Goal: Transaction & Acquisition: Book appointment/travel/reservation

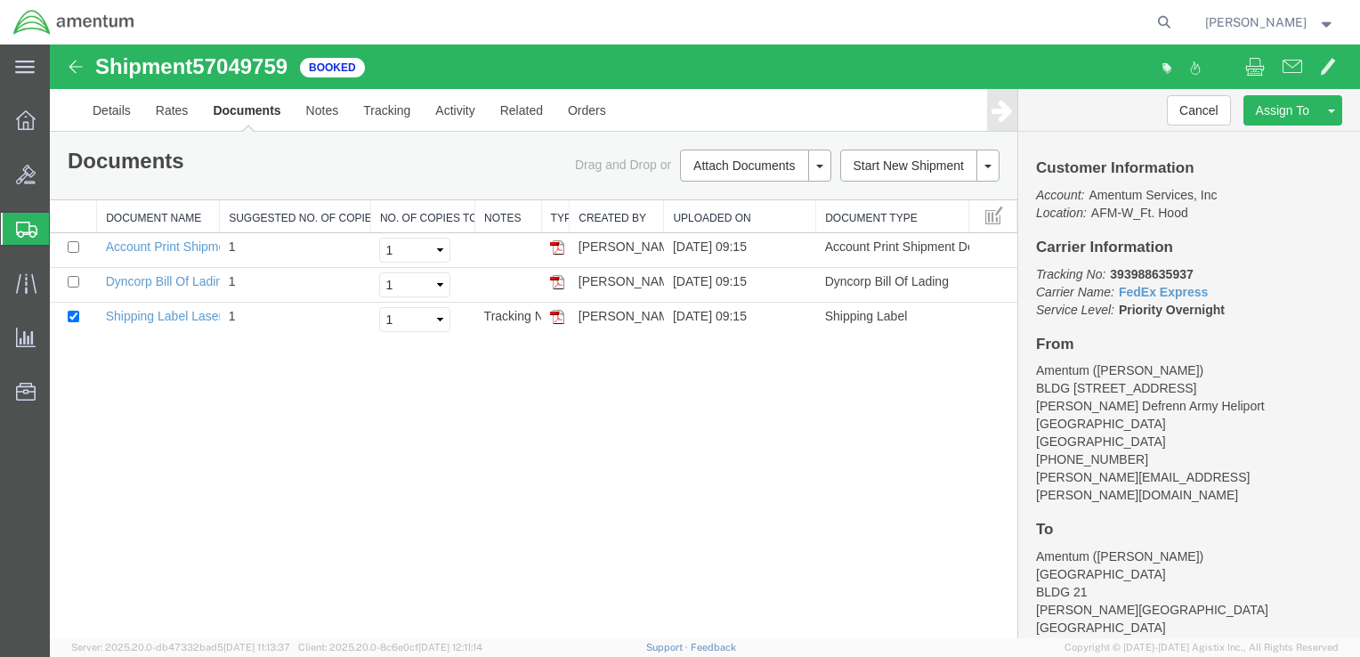
click at [529, 409] on div "Shipment 57049759 3 of 3 Booked Details Rates Documents Notes Tracking Activity…" at bounding box center [705, 341] width 1310 height 594
click at [0, 0] on span "Create Shipment" at bounding box center [0, 0] width 0 height 0
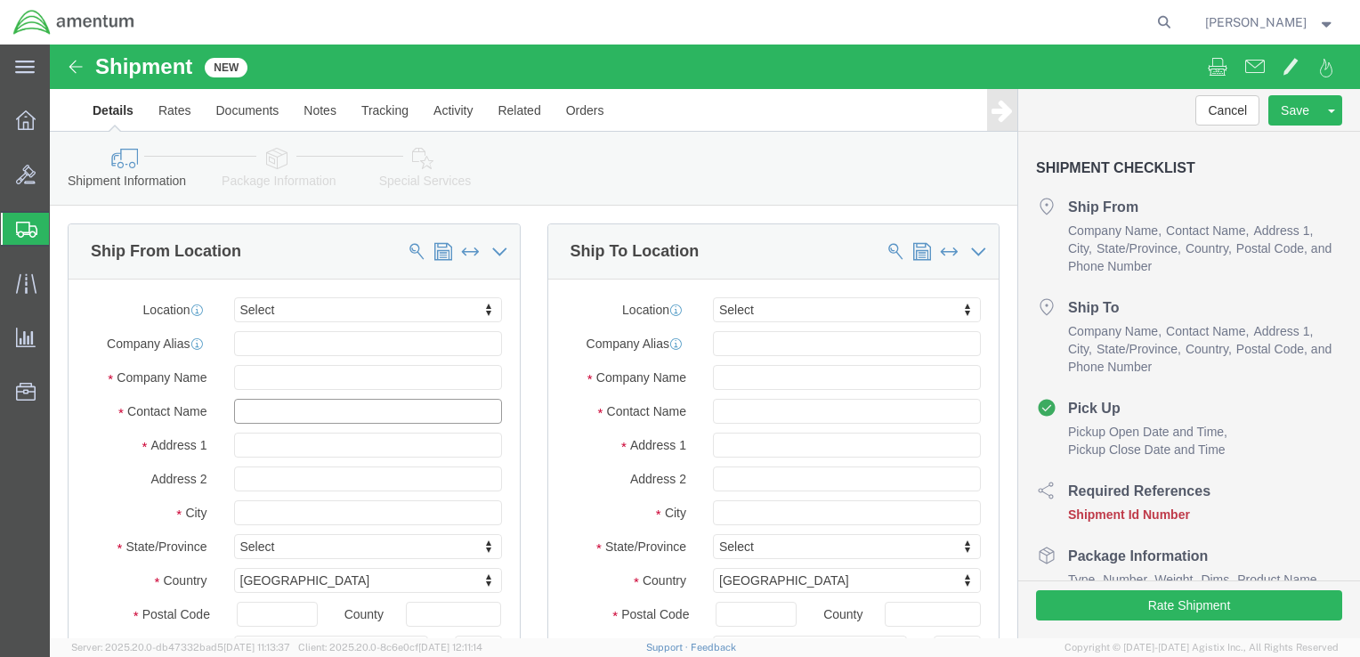
click input "text"
type input "[PERSON_NAME]"
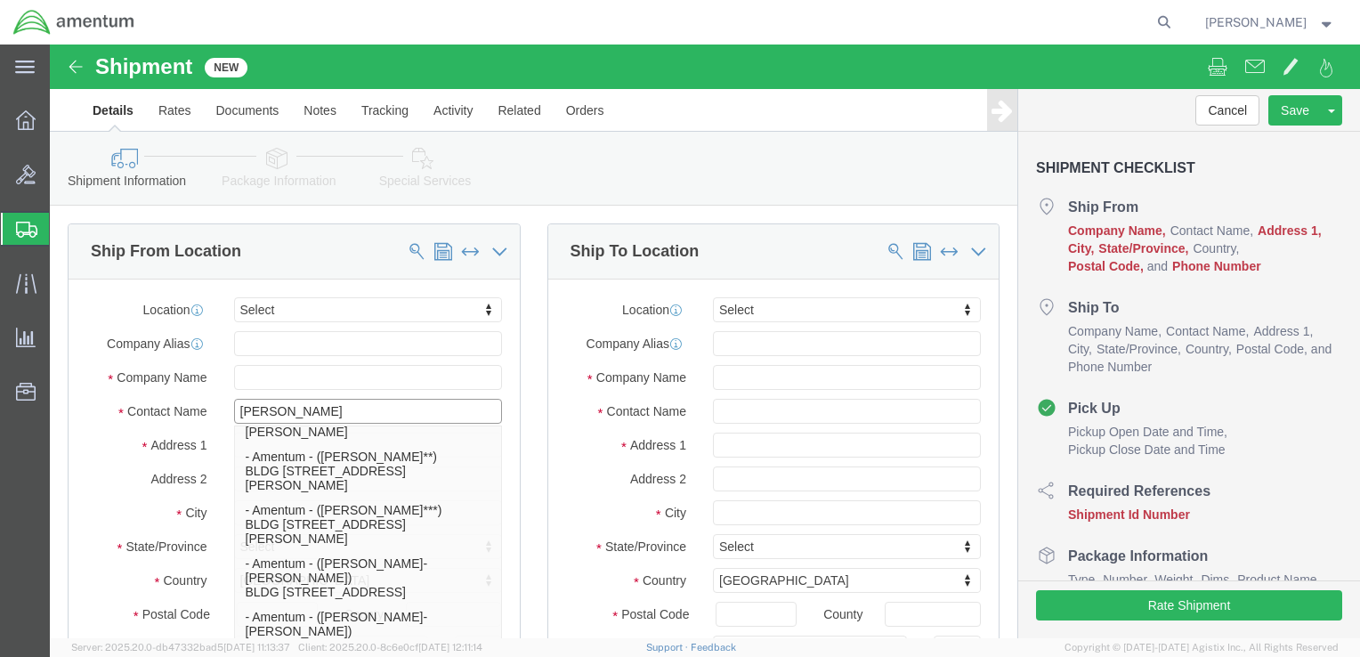
scroll to position [801, 0]
click p "- Amentum - ([PERSON_NAME]***) BLDG [STREET_ADDRESS][PERSON_NAME] Defrenn Army …"
select select "[GEOGRAPHIC_DATA]"
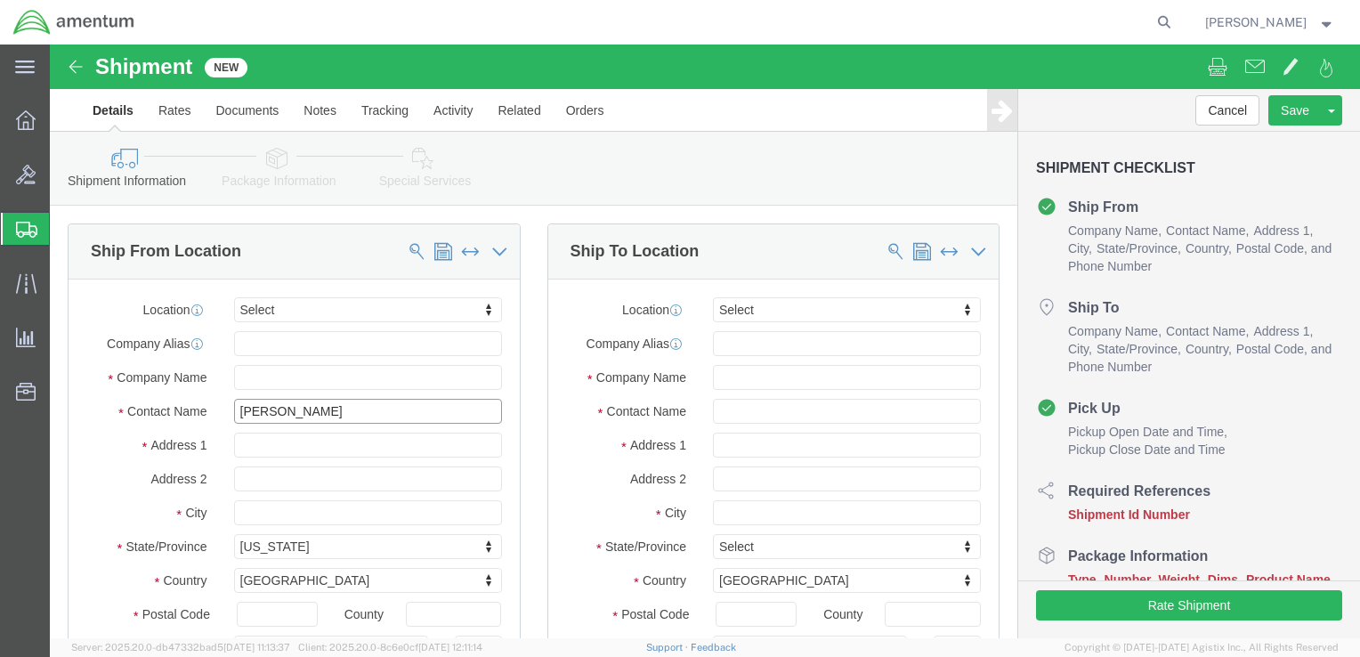
type input "[PERSON_NAME]"
click input "text"
type input "[PERSON_NAME]"
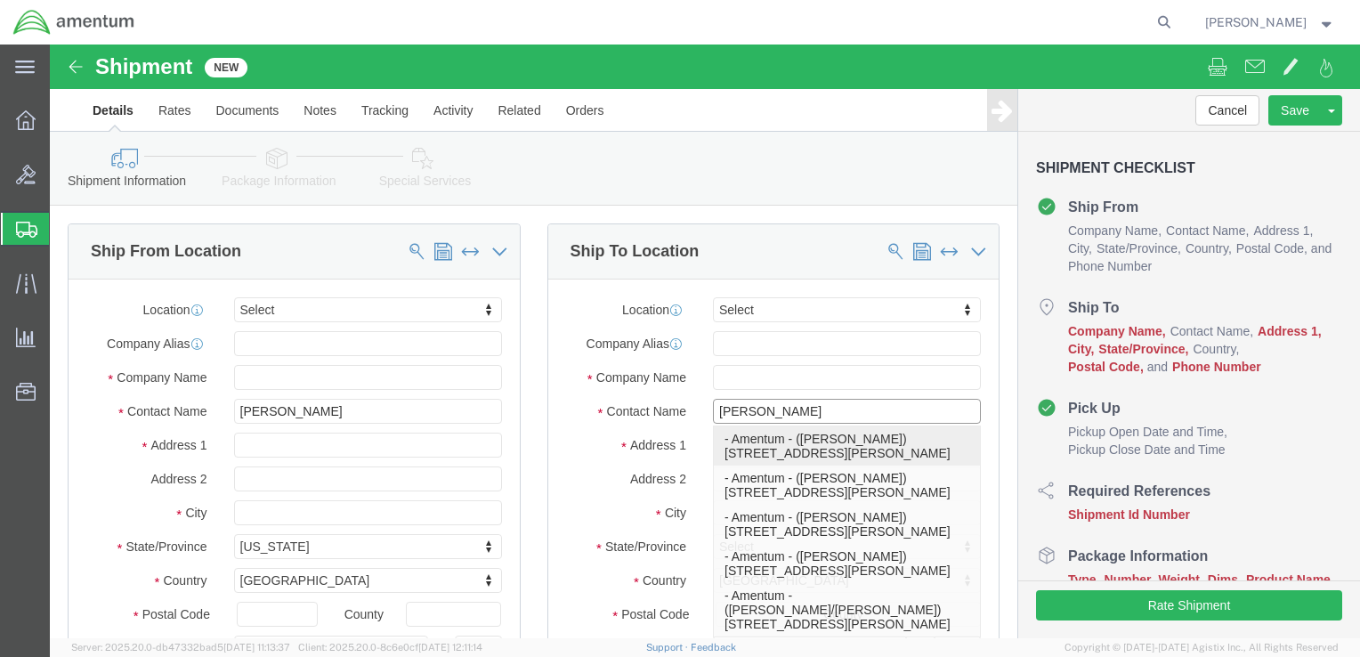
click p "- Amentum - ([PERSON_NAME]) [STREET_ADDRESS][PERSON_NAME]"
select select "CA"
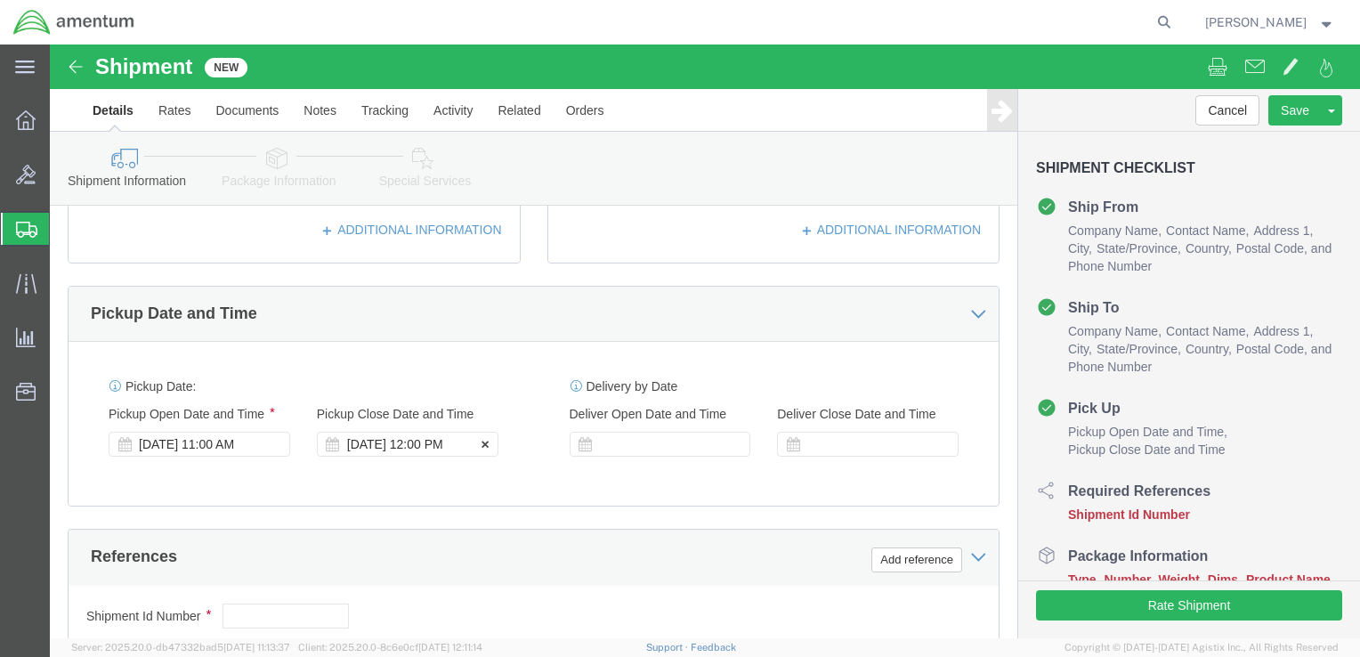
scroll to position [623, 0]
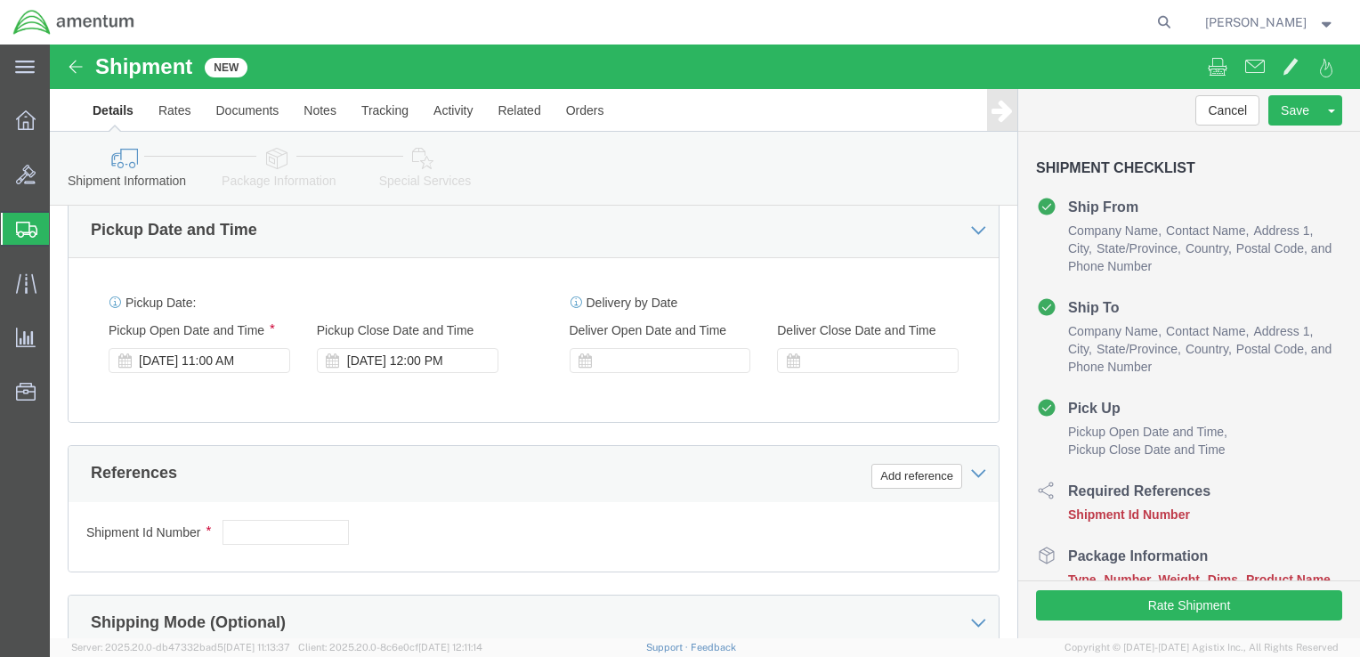
type input "[PERSON_NAME]"
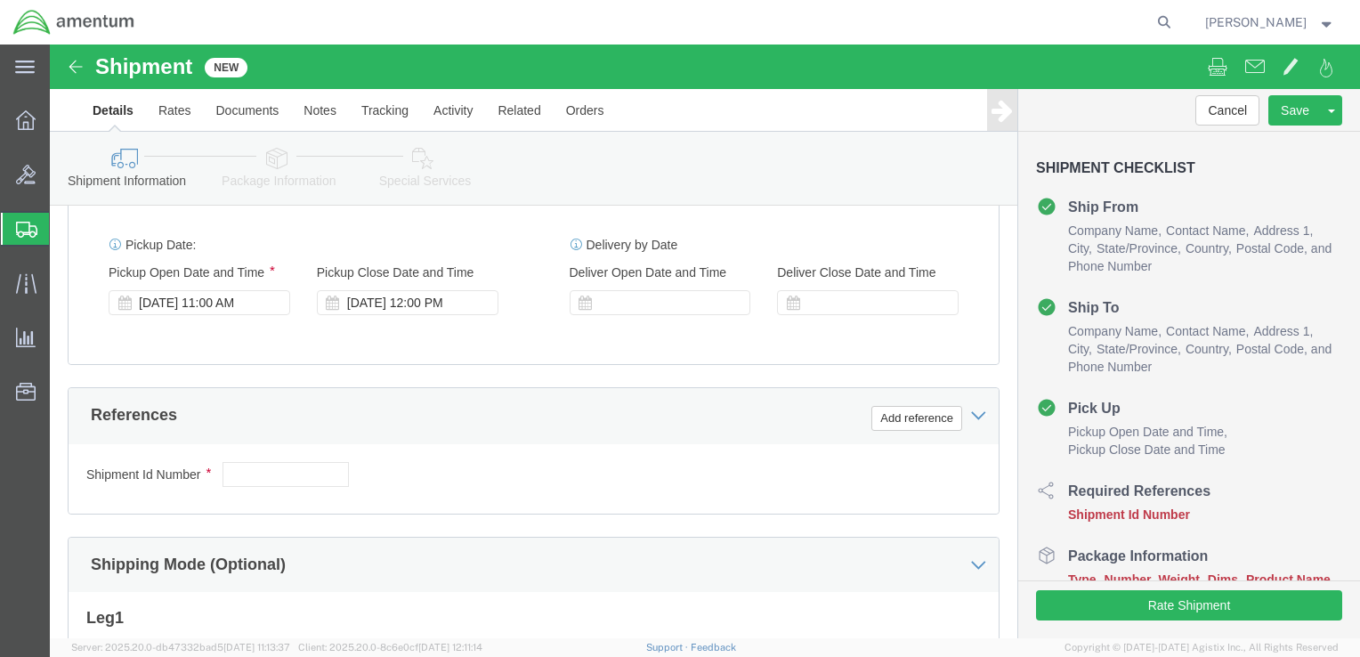
scroll to position [712, 0]
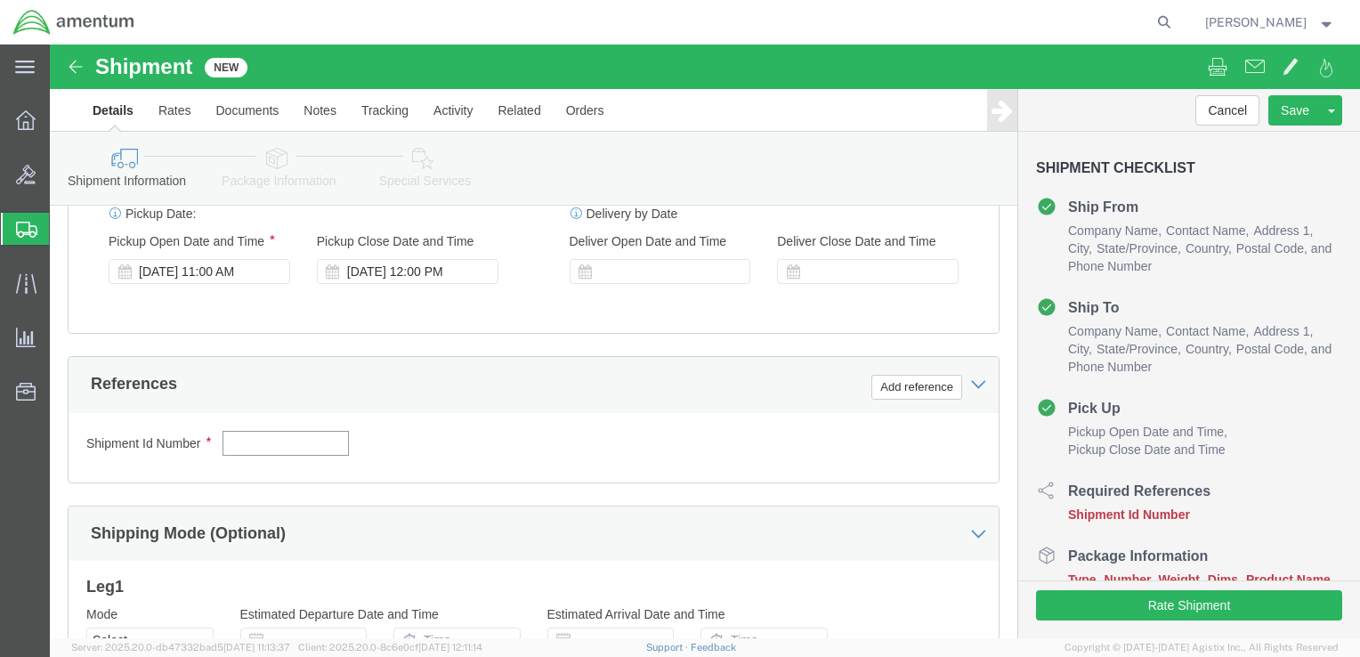
click input "text"
paste input "4999.R.2521.AF.AH.06.FIRW.00"
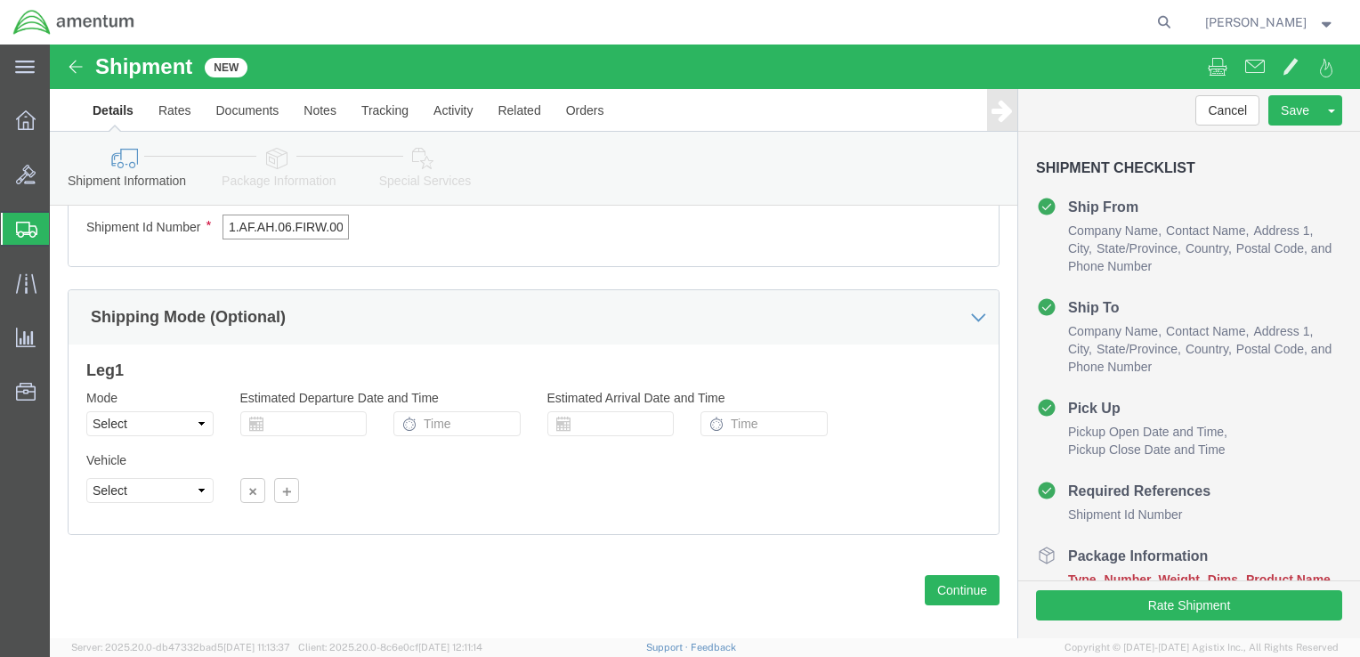
scroll to position [949, 0]
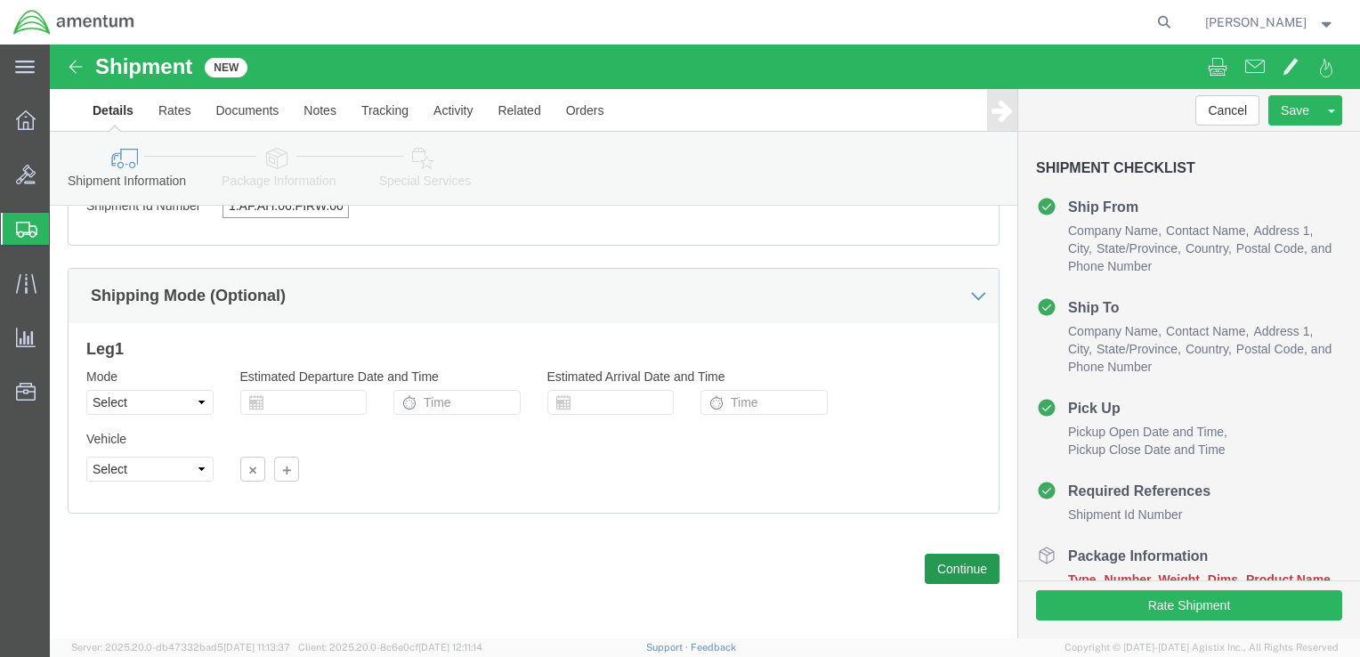
type input "4999.R.2521.AF.AH.06.FIRW.00"
click button "Continue"
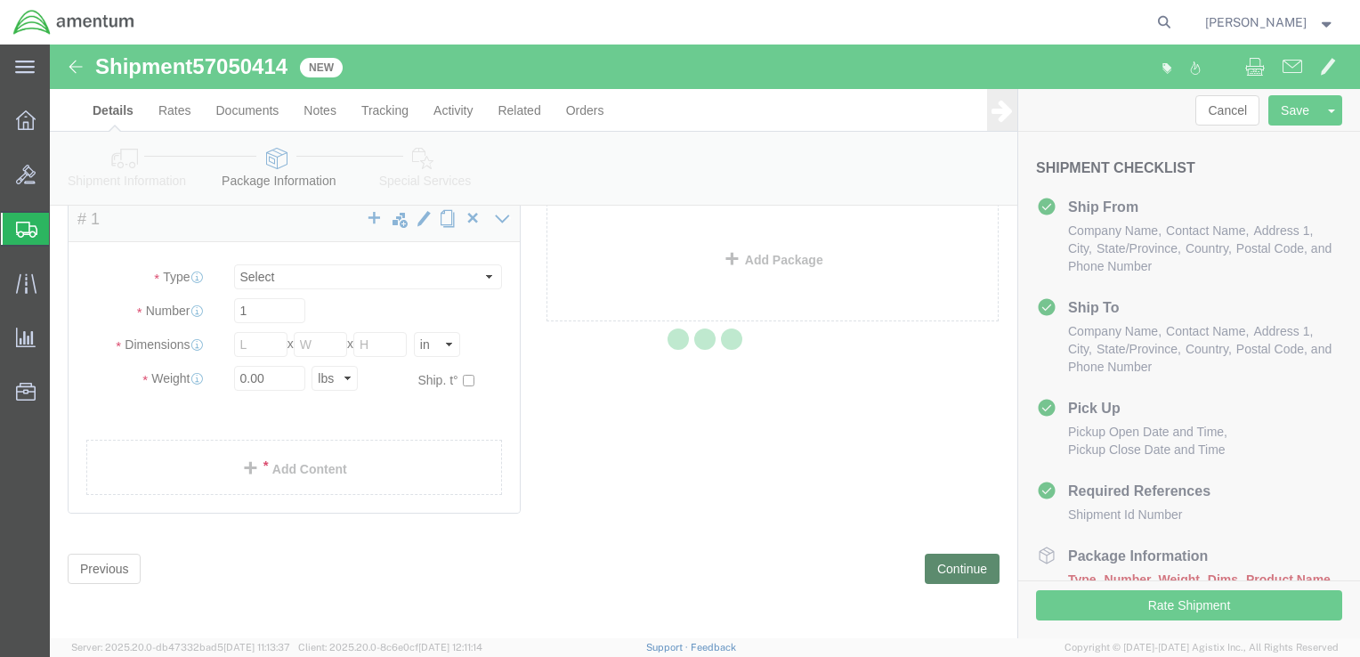
scroll to position [6, 0]
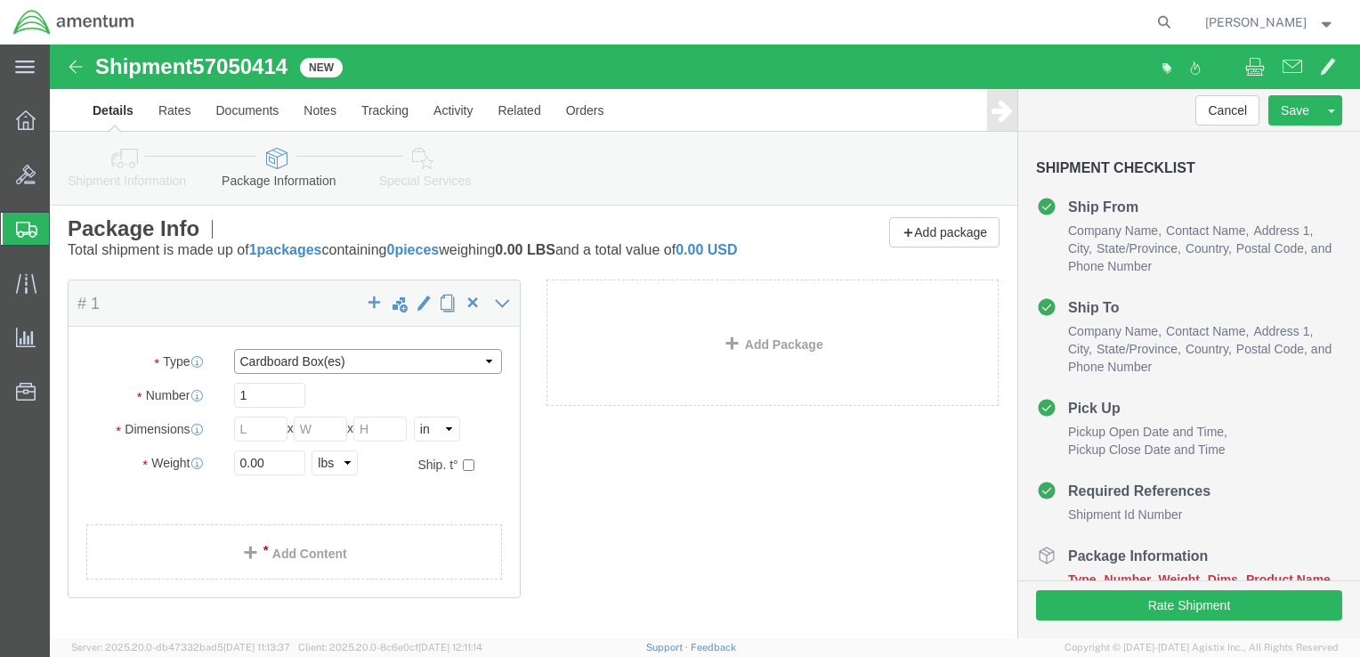
click select "Select BCK Boxes Bale(s) Basket(s) Bolt(s) Bottle(s) Buckets Bulk Bundle(s) Can…"
select select "ENV"
click select "Select BCK Boxes Bale(s) Basket(s) Bolt(s) Bottle(s) Buckets Bulk Bundle(s) Can…"
type input "9.50"
type input "12.50"
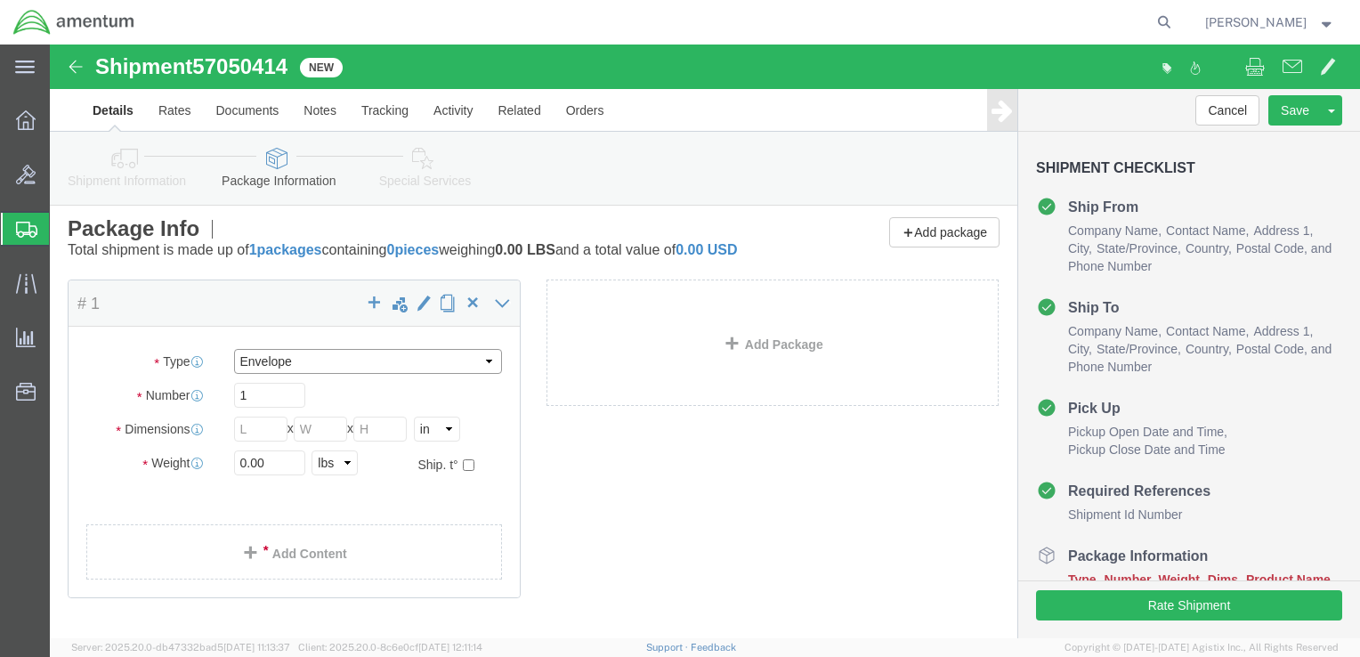
type input "0.25"
type input "1"
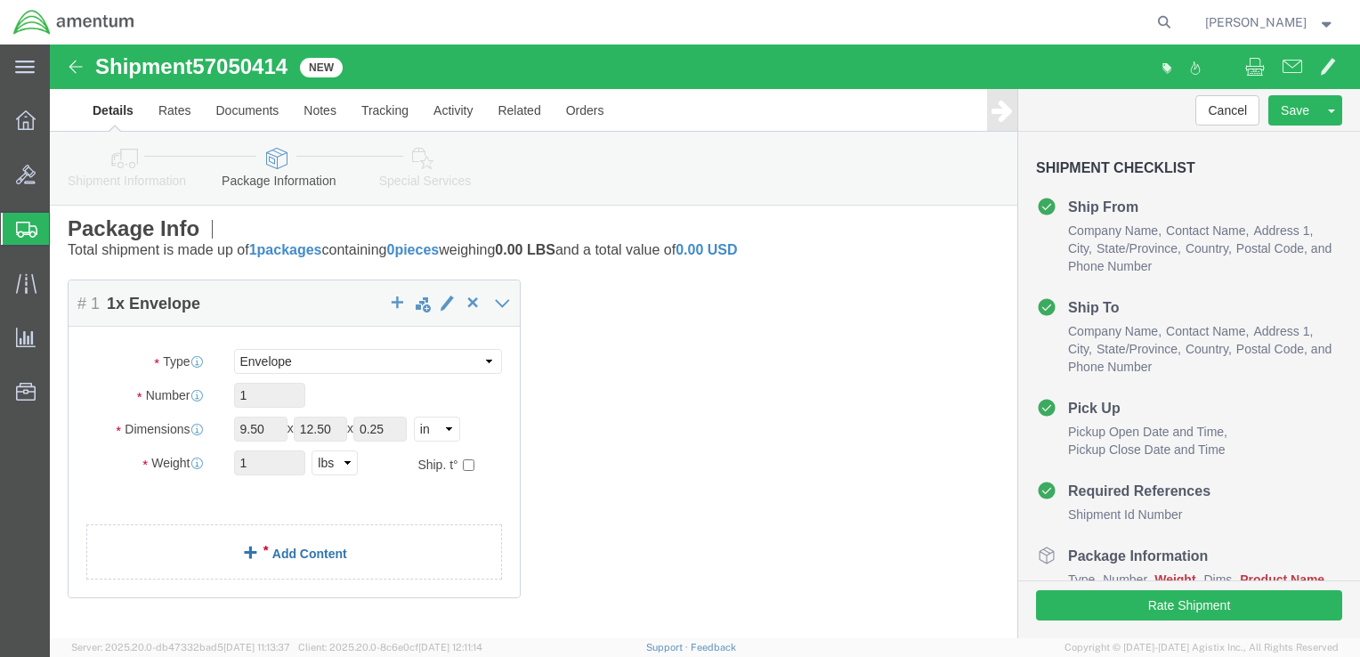
click link "Add Content"
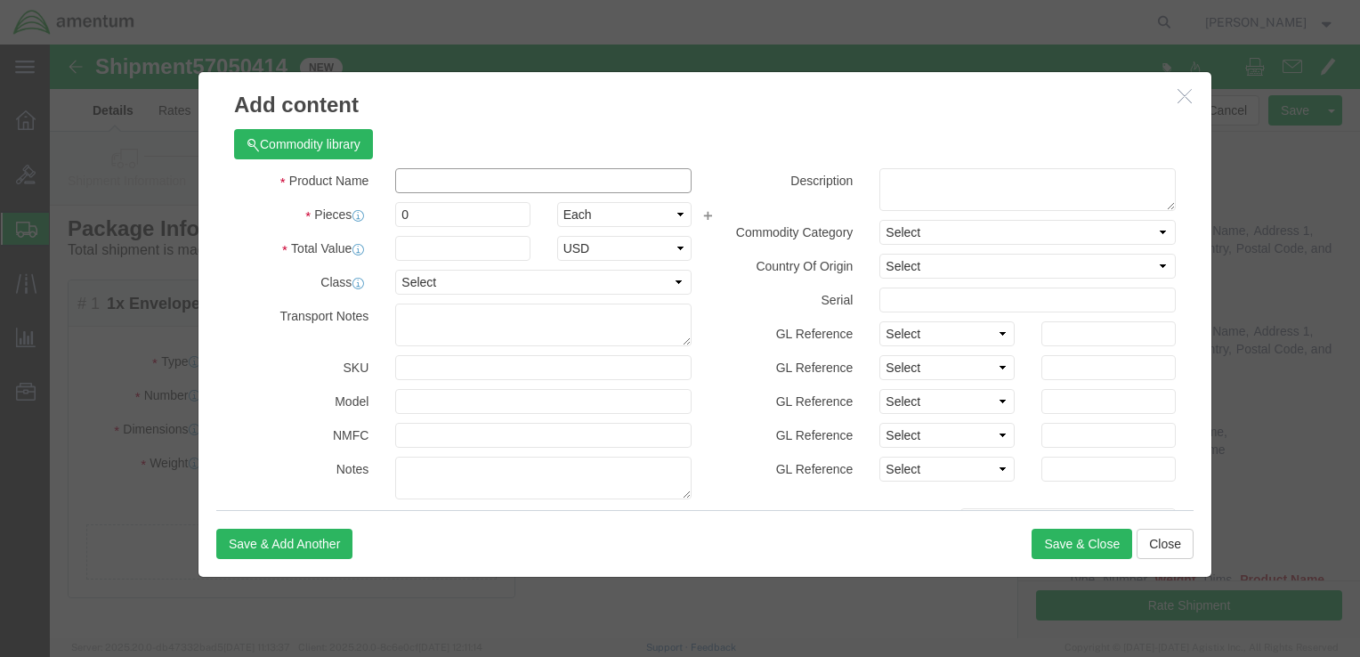
click input "text"
type input "Bolt"
click label "Pieces"
drag, startPoint x: 362, startPoint y: 165, endPoint x: 336, endPoint y: 166, distance: 25.9
click div "0"
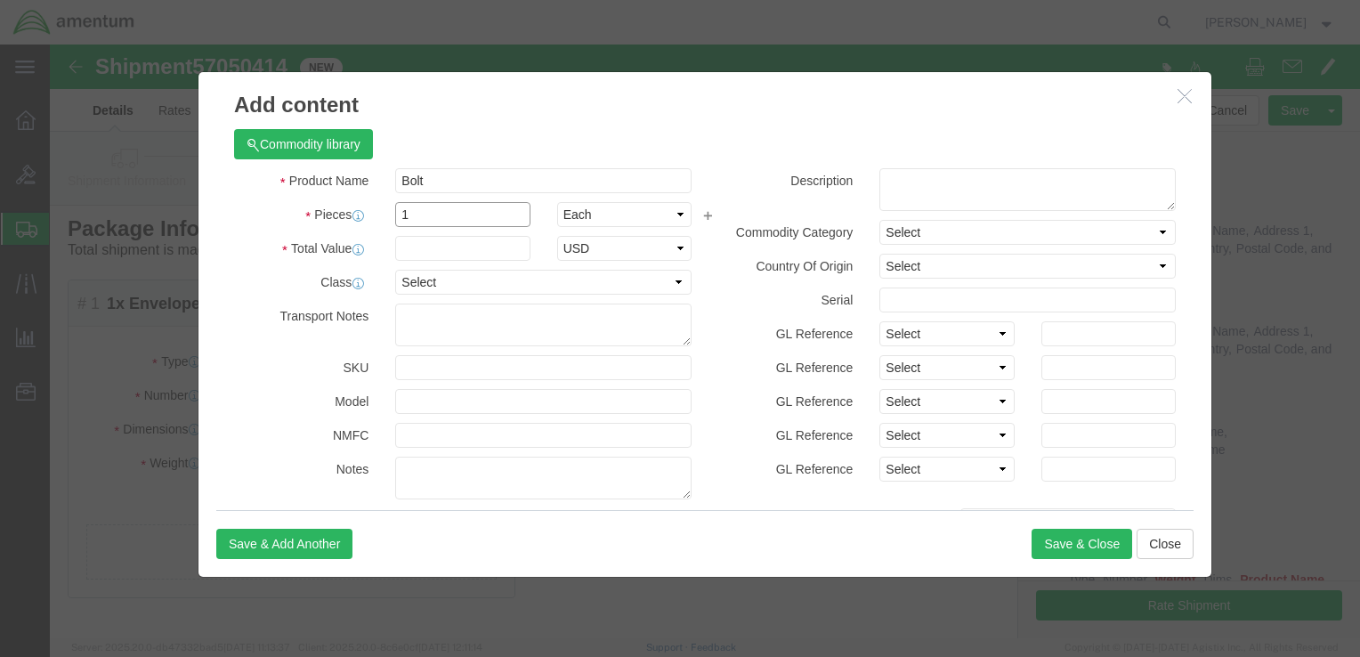
type input "1"
click input "text"
type input "5.00"
click select "Select 50 55 60 65 70 85 92.5 100 125 175 250 300 400"
select select "50"
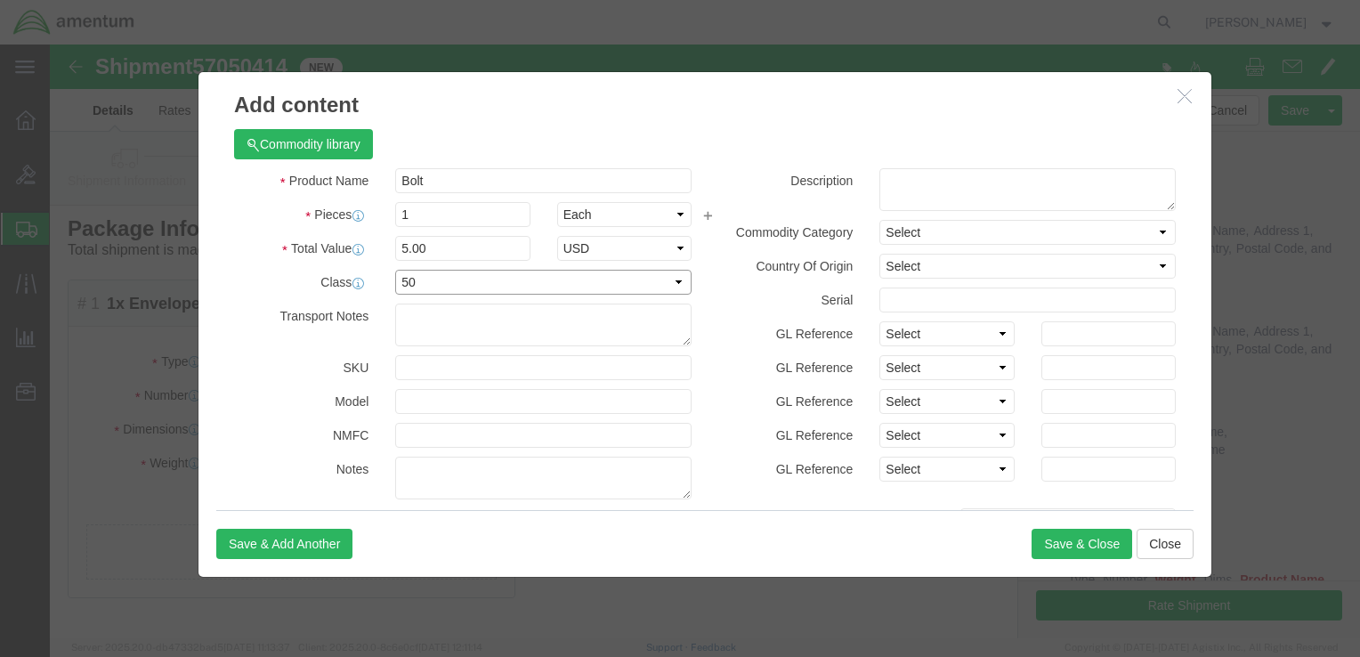
click select "Select 50 55 60 65 70 85 92.5 100 125 175 250 300 400"
click textarea
type textarea "Bolt"
click select "Select [GEOGRAPHIC_DATA] [GEOGRAPHIC_DATA] [GEOGRAPHIC_DATA] [GEOGRAPHIC_DATA] …"
select select "US"
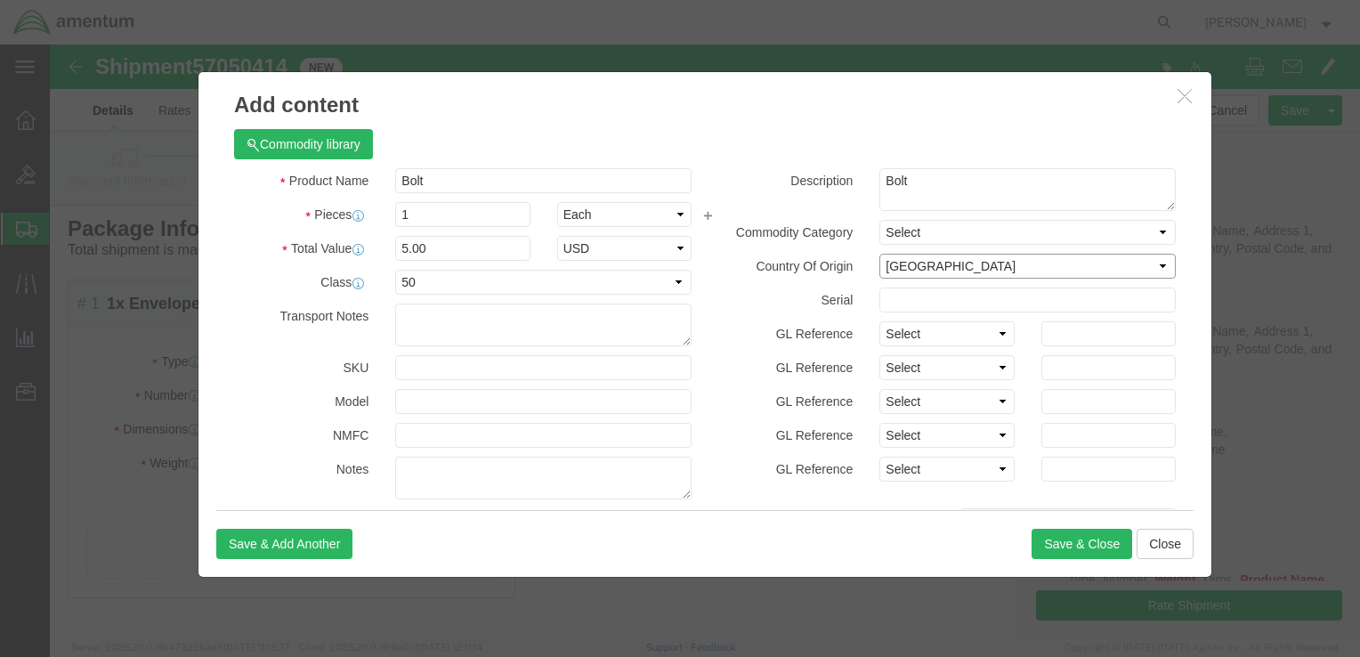
click select "Select [GEOGRAPHIC_DATA] [GEOGRAPHIC_DATA] [GEOGRAPHIC_DATA] [GEOGRAPHIC_DATA] …"
click button "Save & Close"
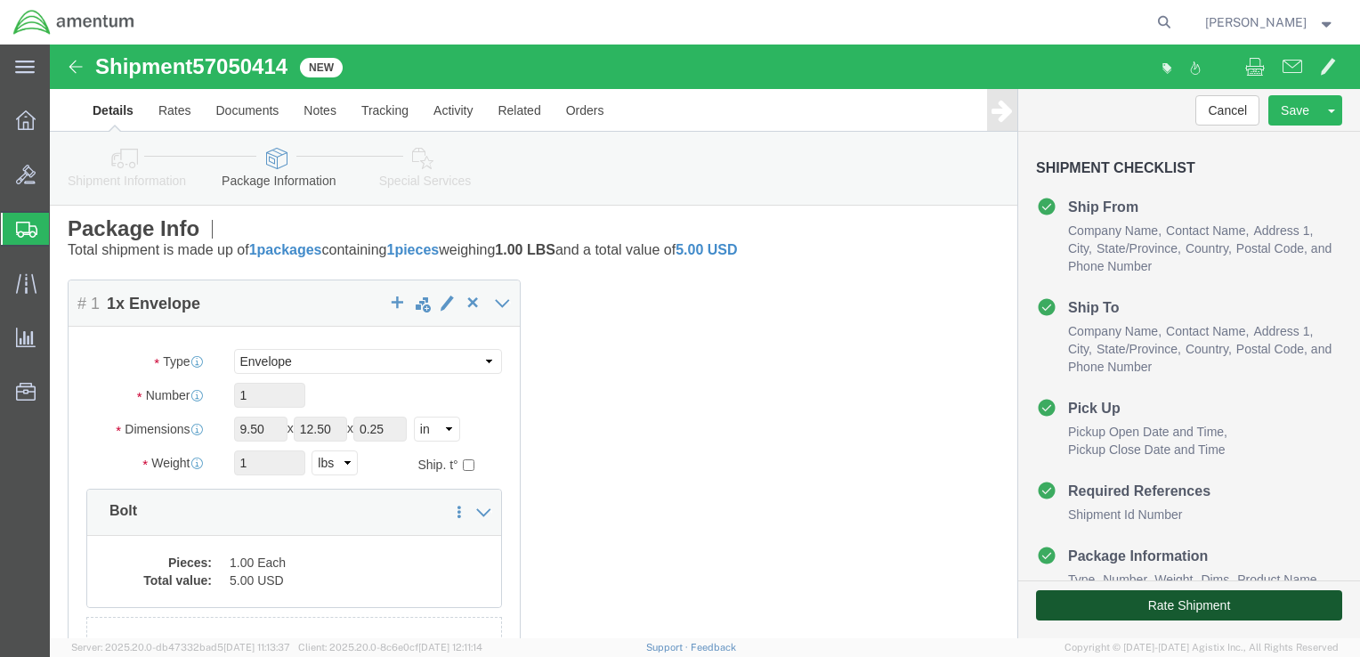
click button "Rate Shipment"
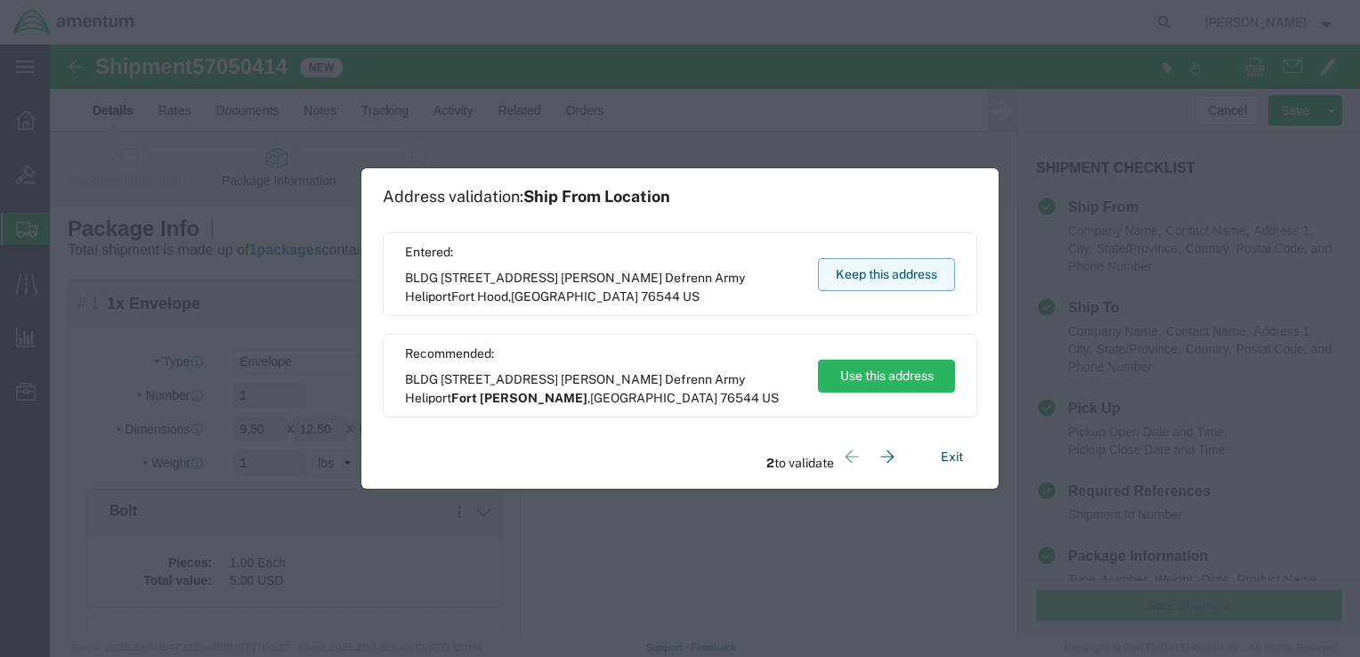
click at [861, 274] on button "Keep this address" at bounding box center [886, 274] width 137 height 33
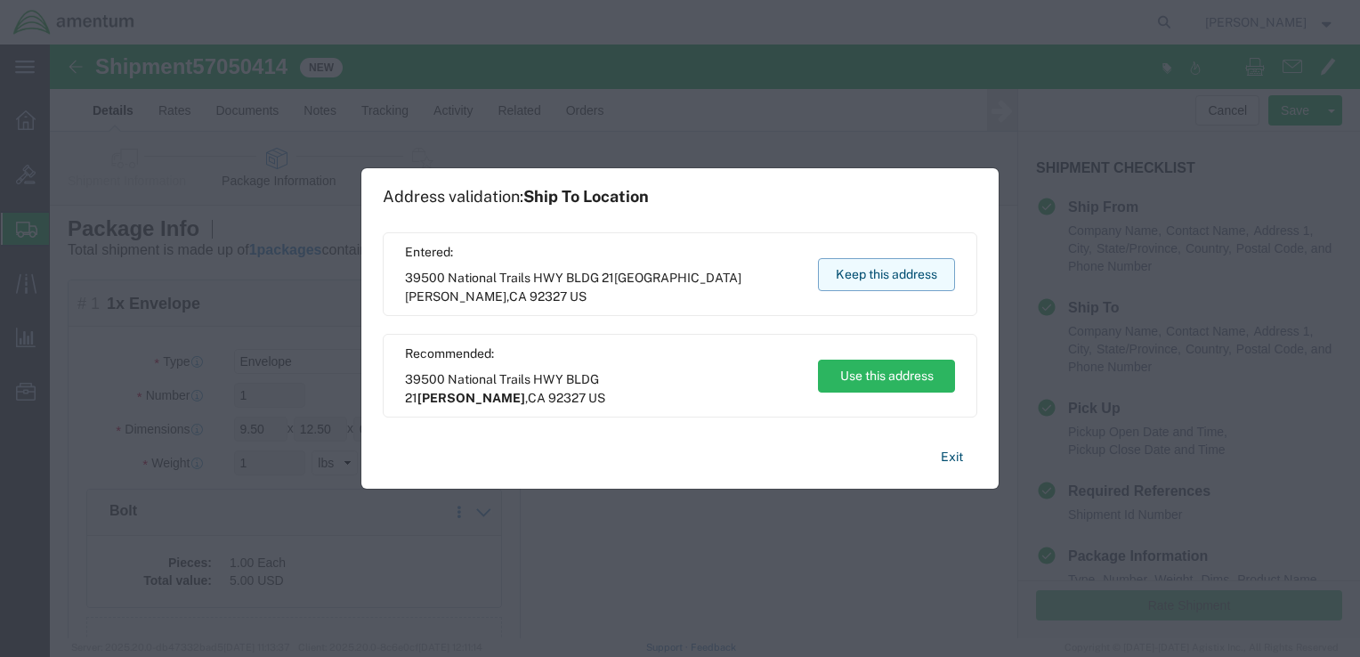
click at [861, 274] on button "Keep this address" at bounding box center [886, 274] width 137 height 33
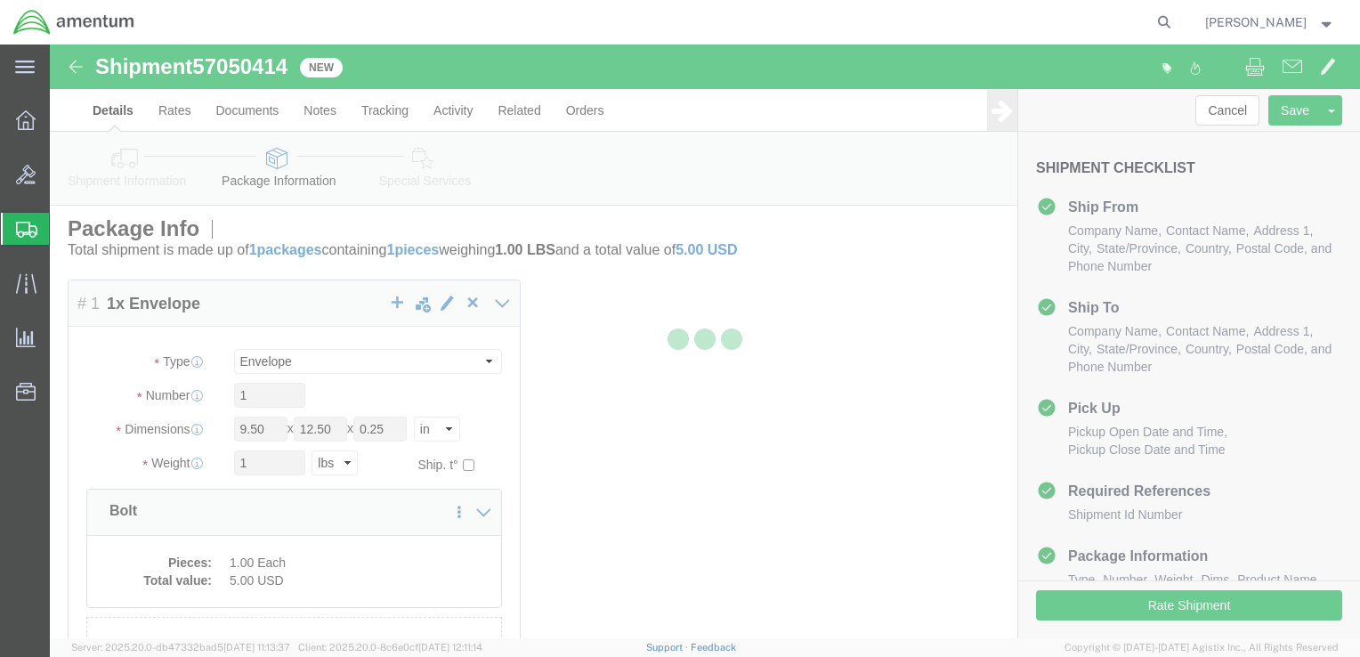
scroll to position [0, 0]
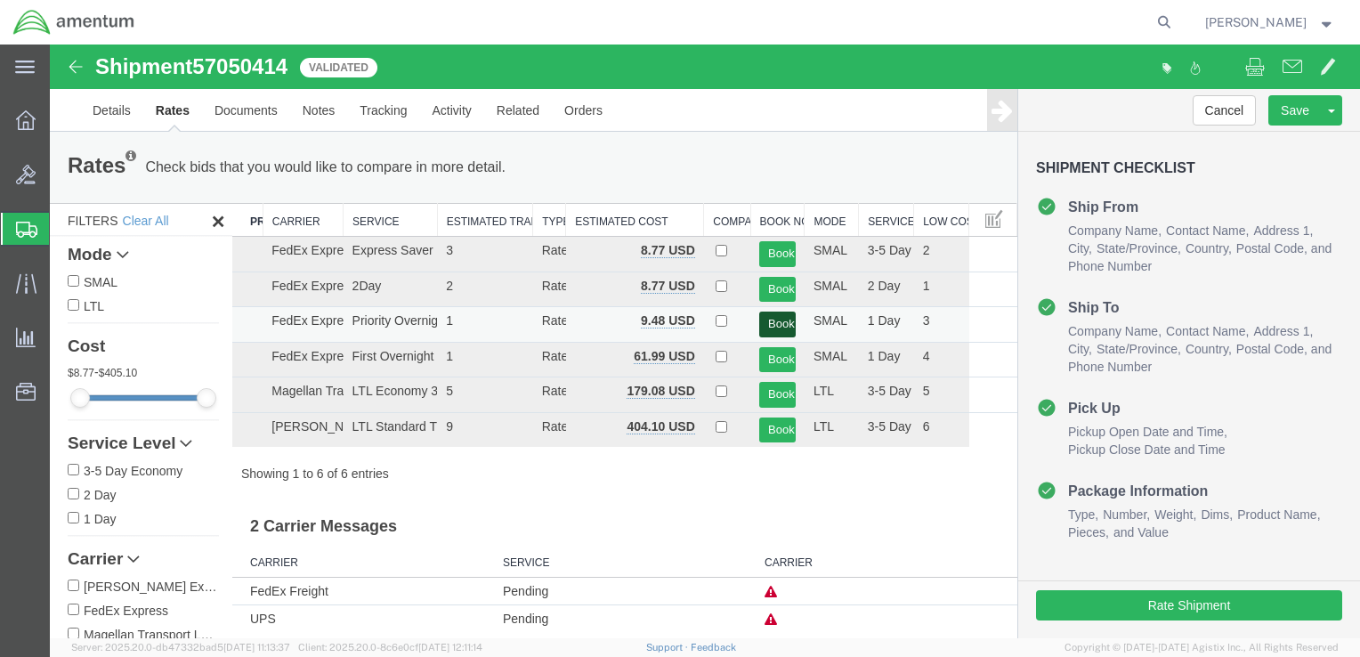
click at [769, 320] on button "Book" at bounding box center [777, 324] width 36 height 26
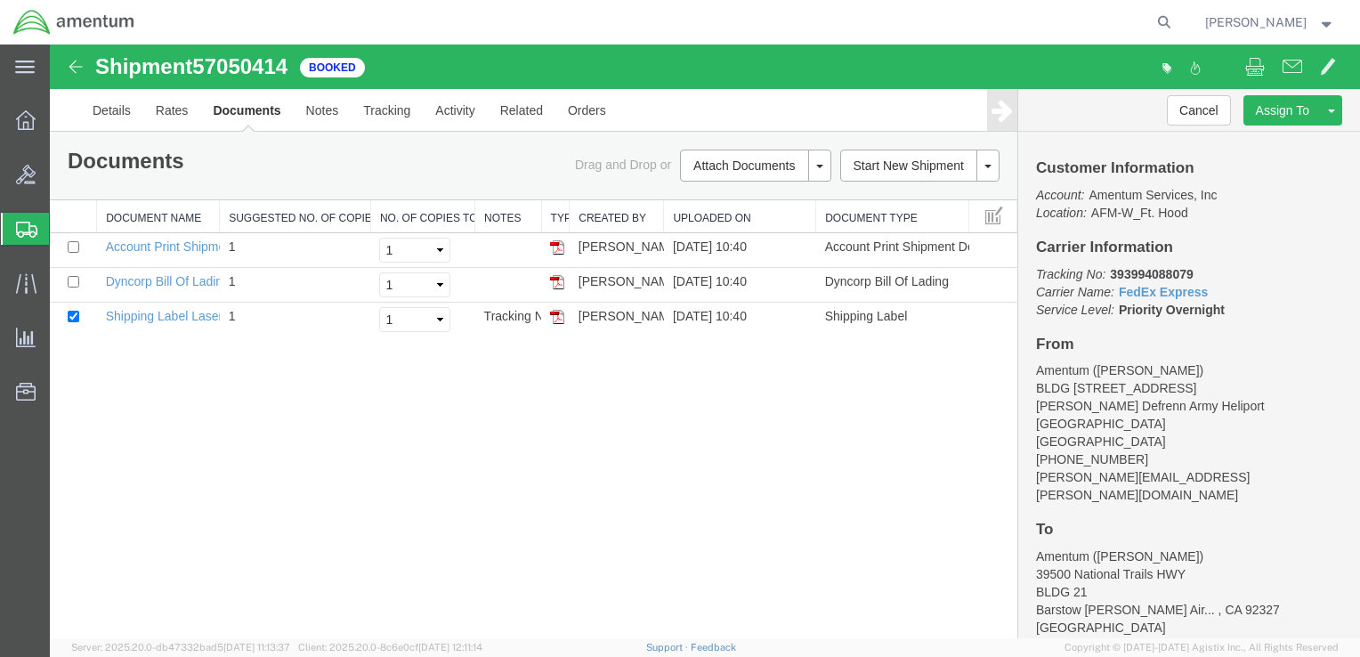
click at [0, 0] on span "Estimator" at bounding box center [0, 0] width 0 height 0
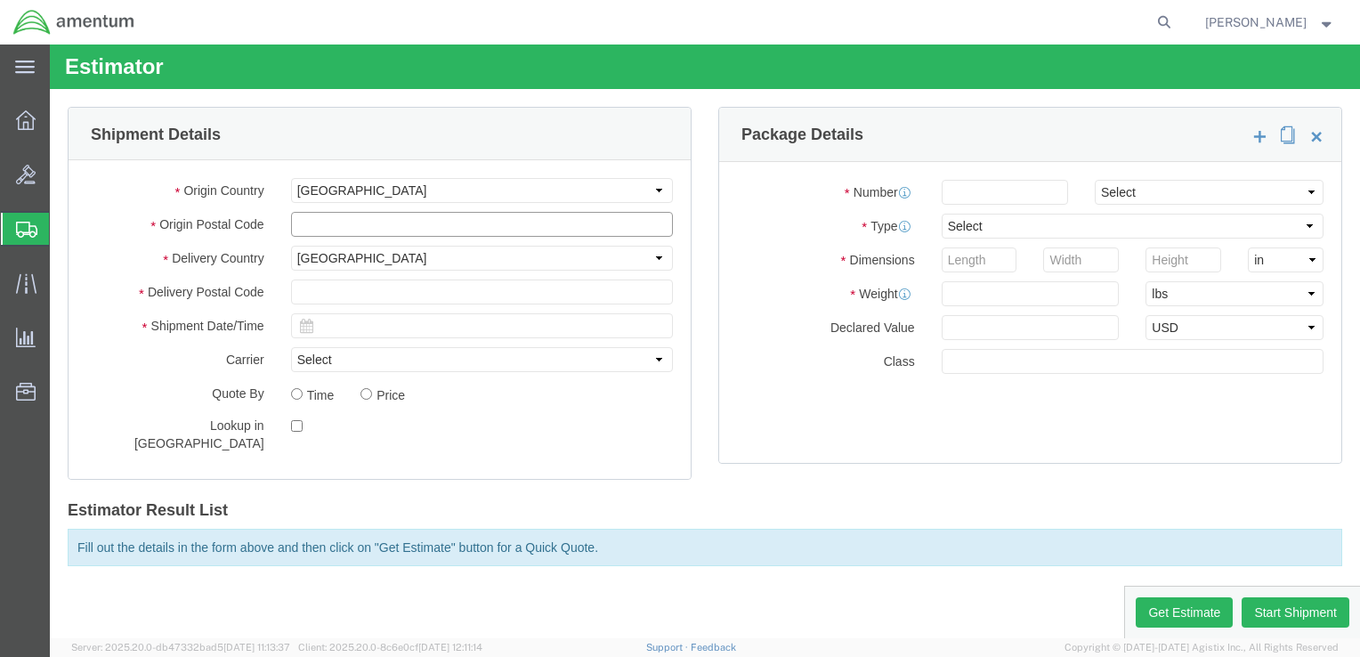
click at [343, 222] on input "text" at bounding box center [482, 224] width 382 height 25
type input "76544"
click at [332, 284] on input "text" at bounding box center [482, 291] width 382 height 25
type input "66442"
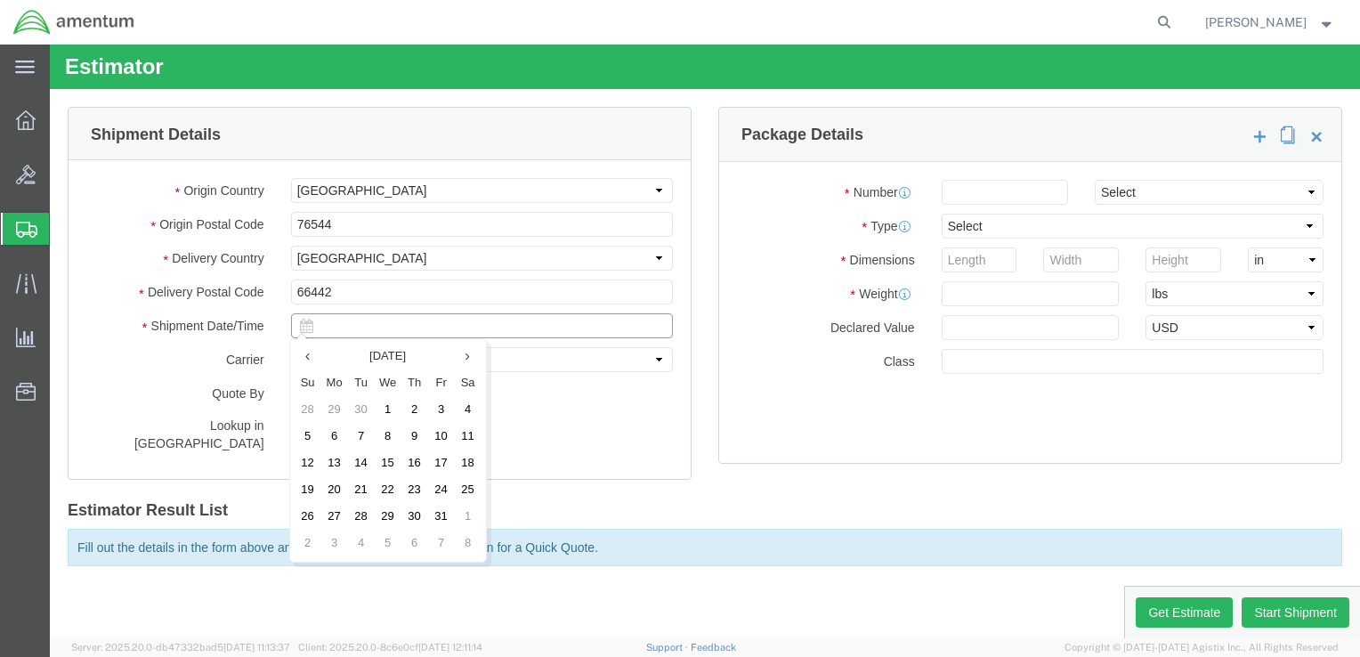
click at [340, 327] on input "text" at bounding box center [482, 325] width 382 height 25
click at [444, 438] on td "10" at bounding box center [441, 437] width 27 height 27
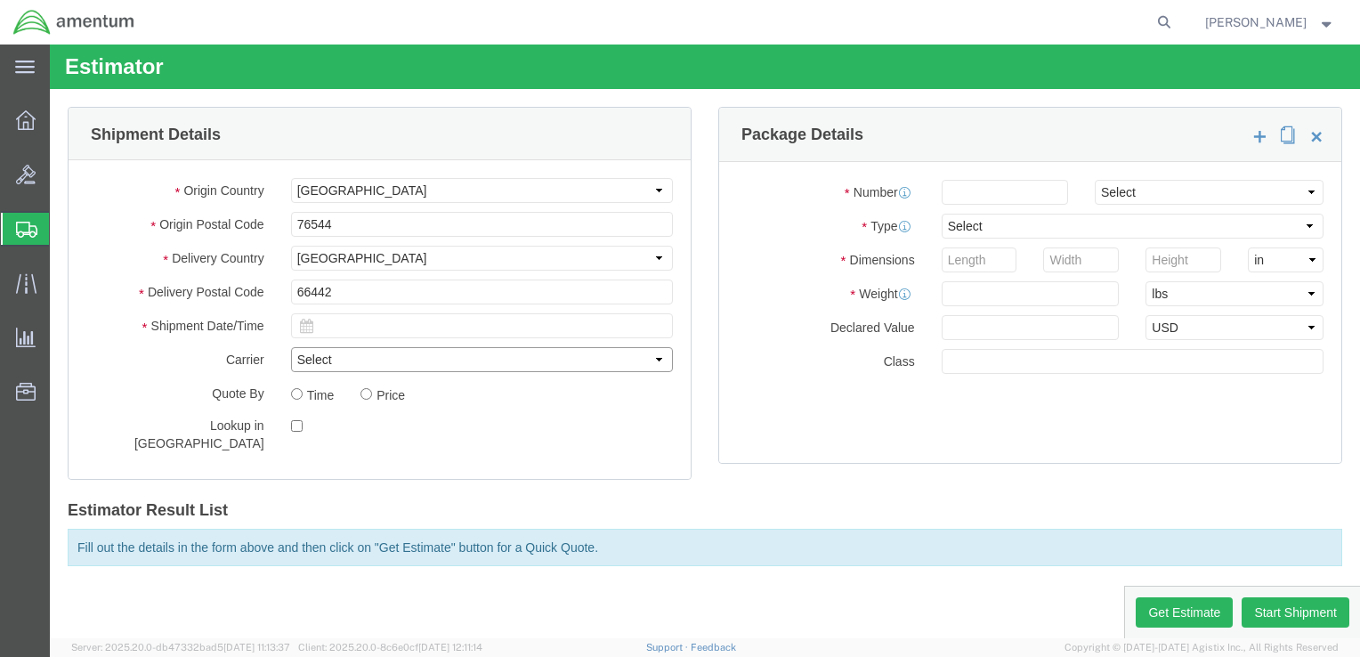
click at [356, 360] on select "Select" at bounding box center [482, 359] width 382 height 25
click at [372, 390] on input "Price" at bounding box center [366, 394] width 12 height 12
radio input "true"
click at [950, 188] on input "number" at bounding box center [1004, 192] width 126 height 25
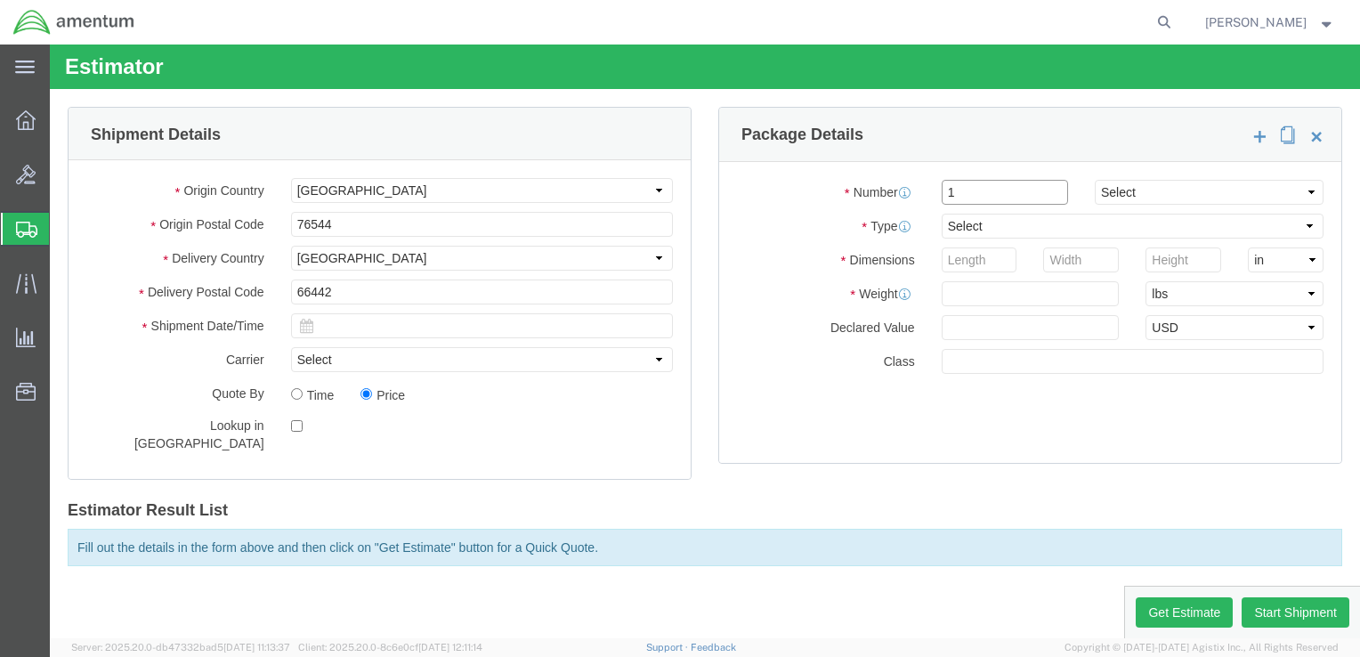
type input "1"
click at [1161, 191] on select "Select Air Less than Truckload Multi-Leg Ocean Freight Rail Small Parcel Truckl…" at bounding box center [1209, 192] width 229 height 25
select select "LTL"
click at [1095, 180] on select "Select Air Less than Truckload Multi-Leg Ocean Freight Rail Small Parcel Truckl…" at bounding box center [1209, 192] width 229 height 25
click at [990, 227] on select "Select BCK Boxes Bale(s) Basket(s) Bolt(s) Bottle(s) Buckets Bulk Bundle(s) Can…" at bounding box center [1132, 226] width 382 height 25
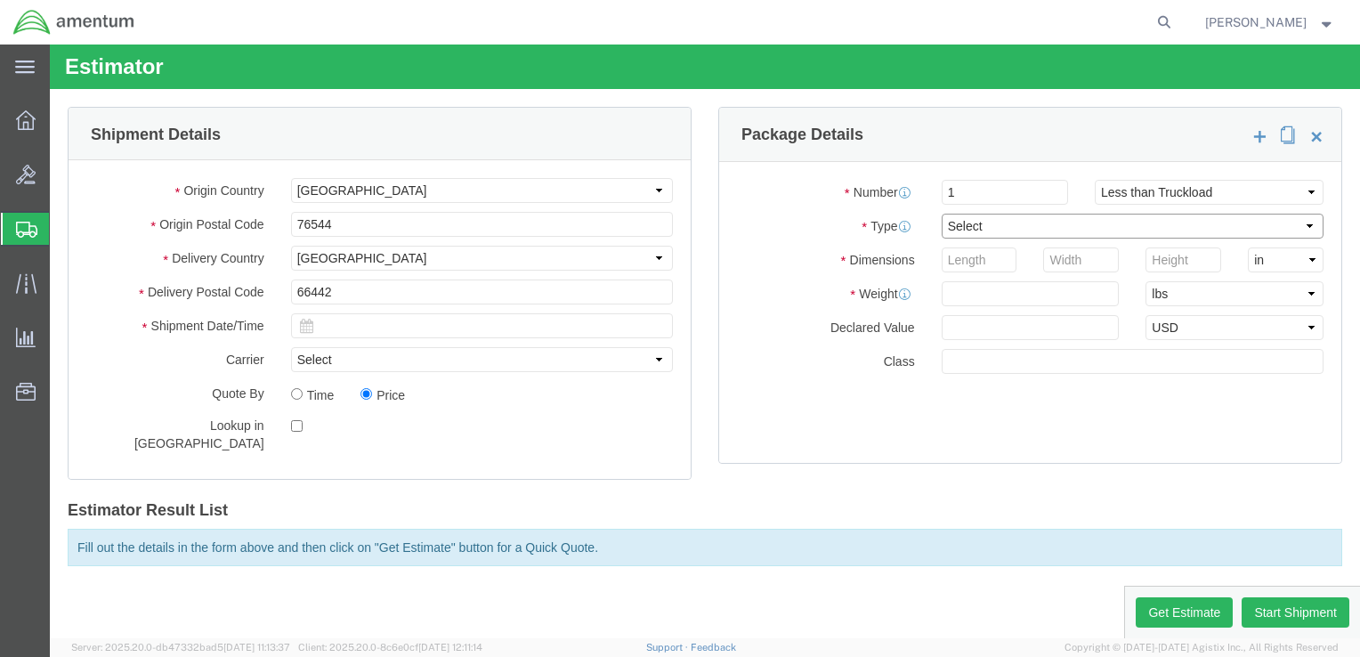
select select "PSNS"
click at [941, 214] on select "Select BCK Boxes Bale(s) Basket(s) Bolt(s) Bottle(s) Buckets Bulk Bundle(s) Can…" at bounding box center [1132, 226] width 382 height 25
click at [990, 263] on input "number" at bounding box center [979, 259] width 76 height 25
type input "70"
type input "40"
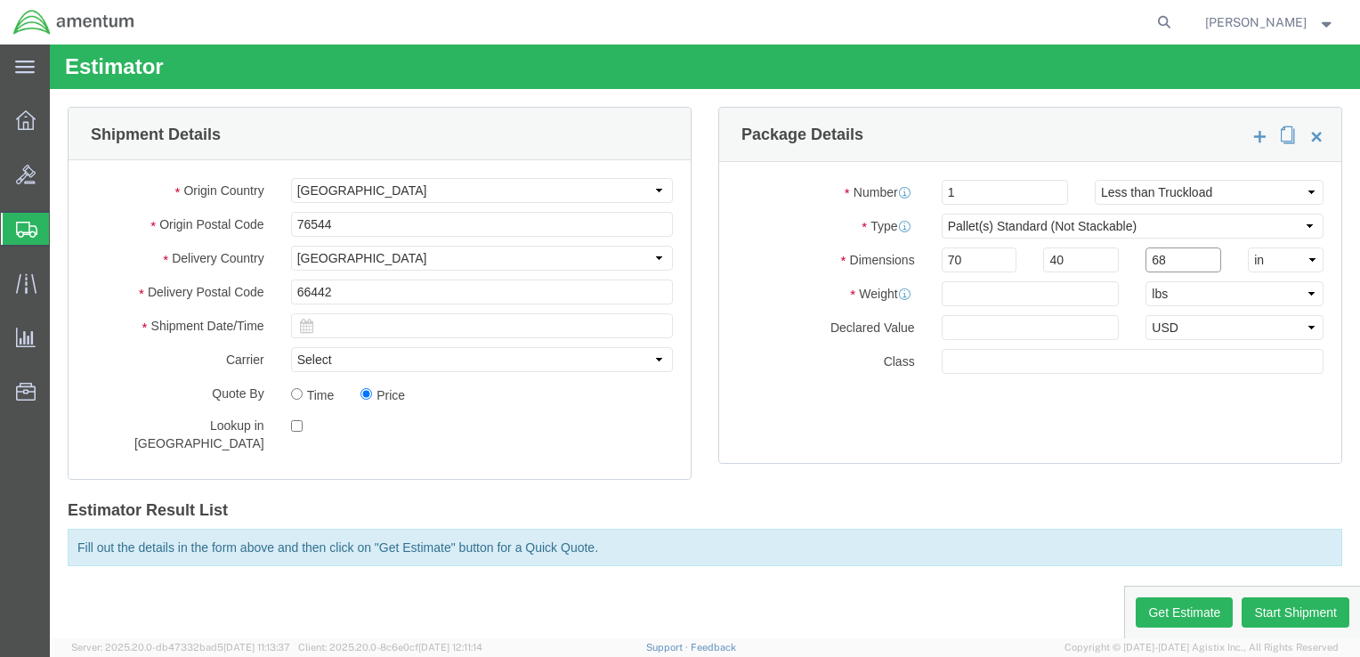
type input "68"
click at [973, 303] on input "text" at bounding box center [1030, 293] width 178 height 25
type input "1365"
click at [959, 327] on input "number" at bounding box center [1030, 327] width 178 height 25
type input "5000.00"
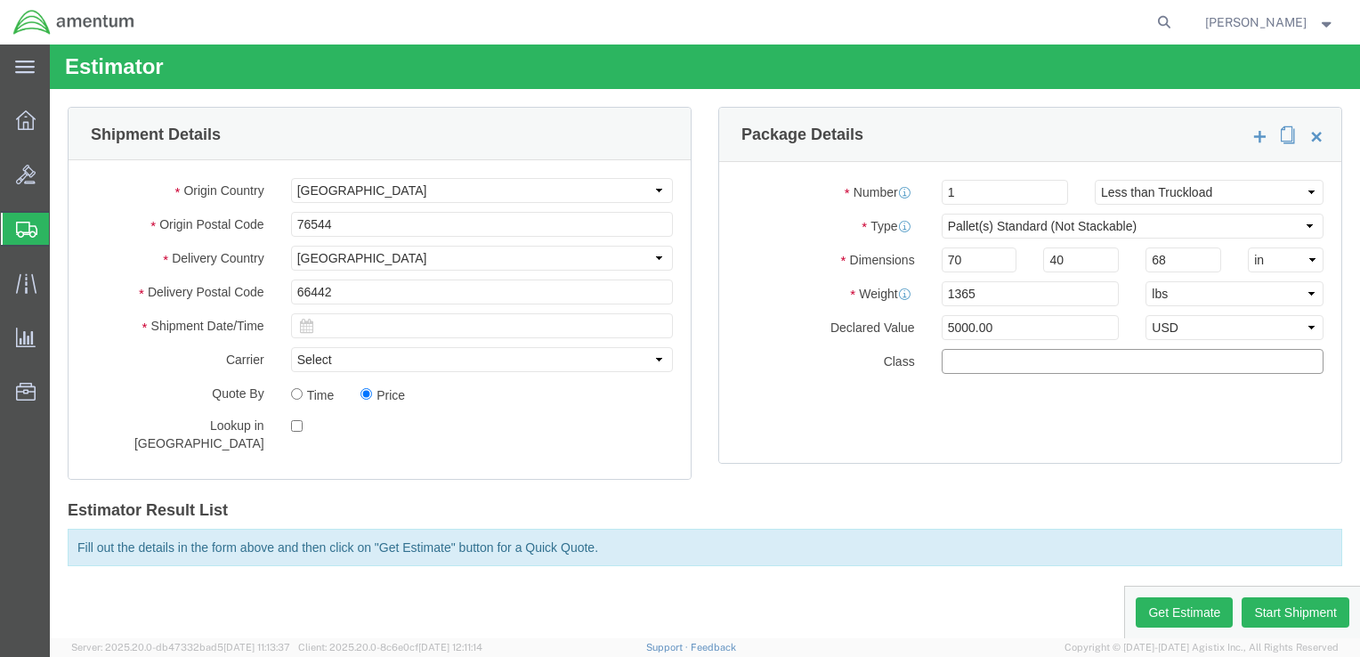
click at [958, 361] on input "text" at bounding box center [1132, 361] width 382 height 25
type input "50"
click at [1192, 610] on button "Get Estimate" at bounding box center [1183, 612] width 97 height 30
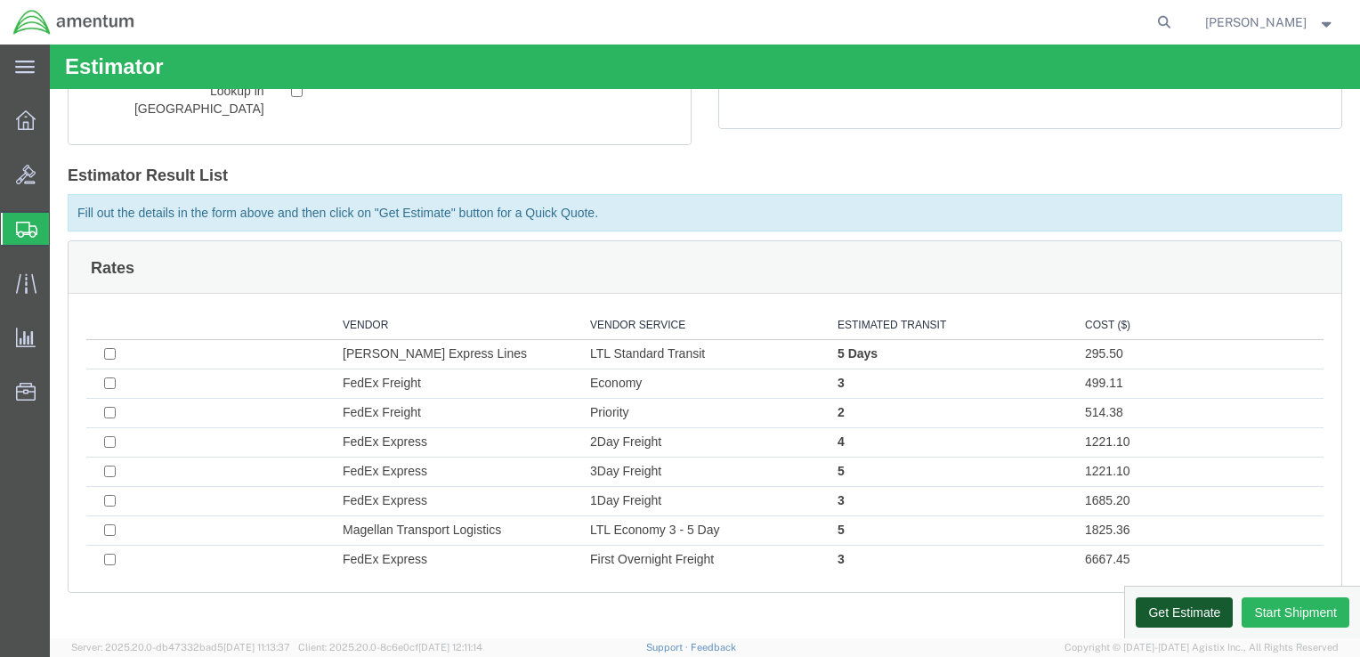
scroll to position [335, 0]
